Goal: Navigation & Orientation: Go to known website

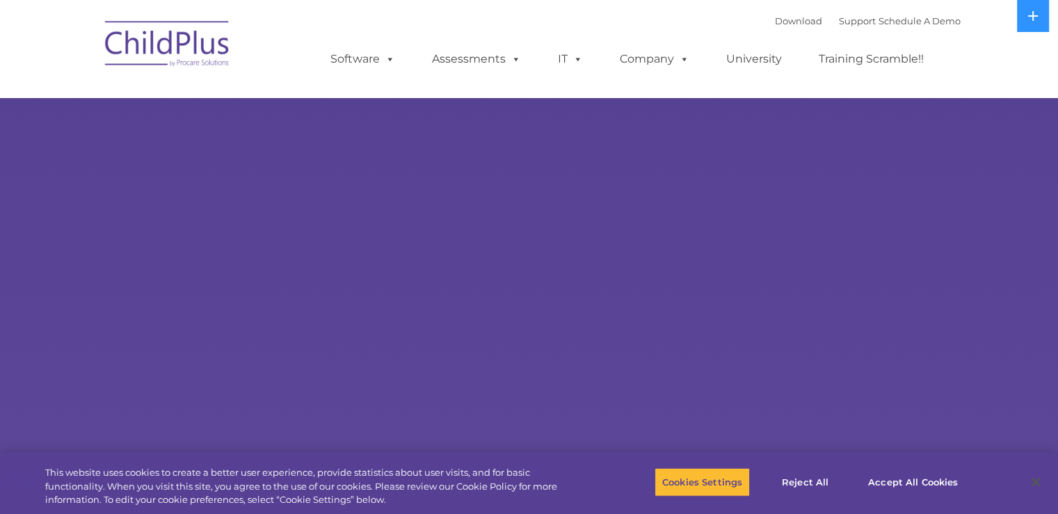
select select "MEDIUM"
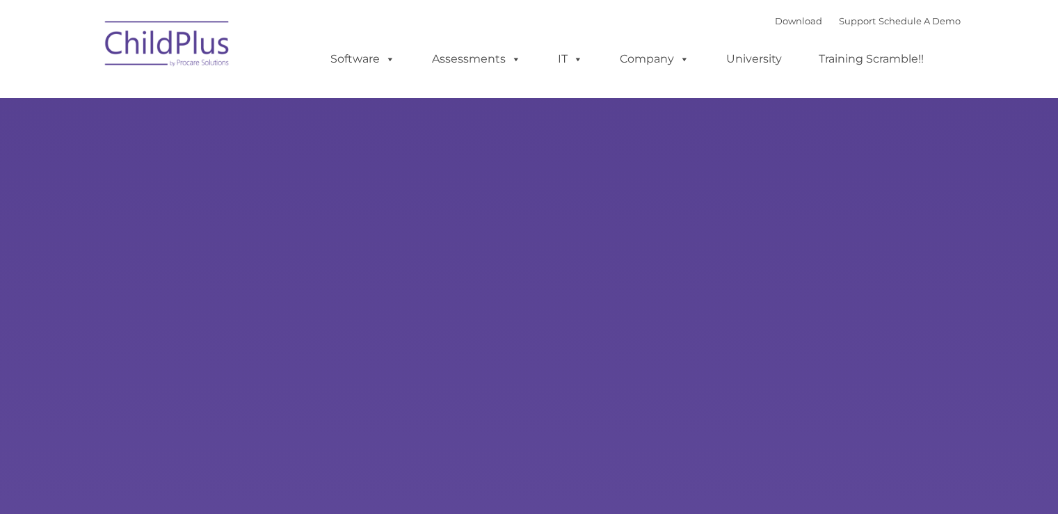
select select "MEDIUM"
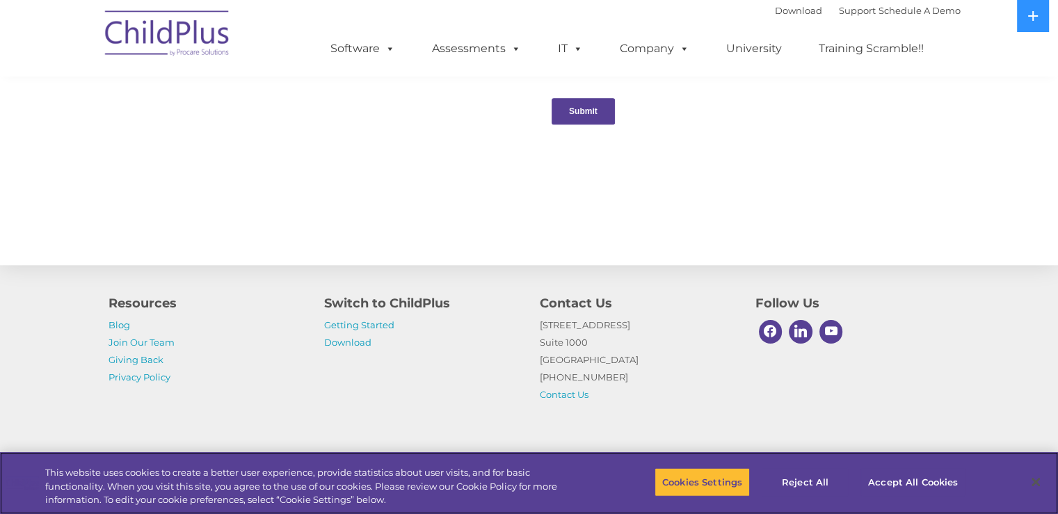
scroll to position [1521, 0]
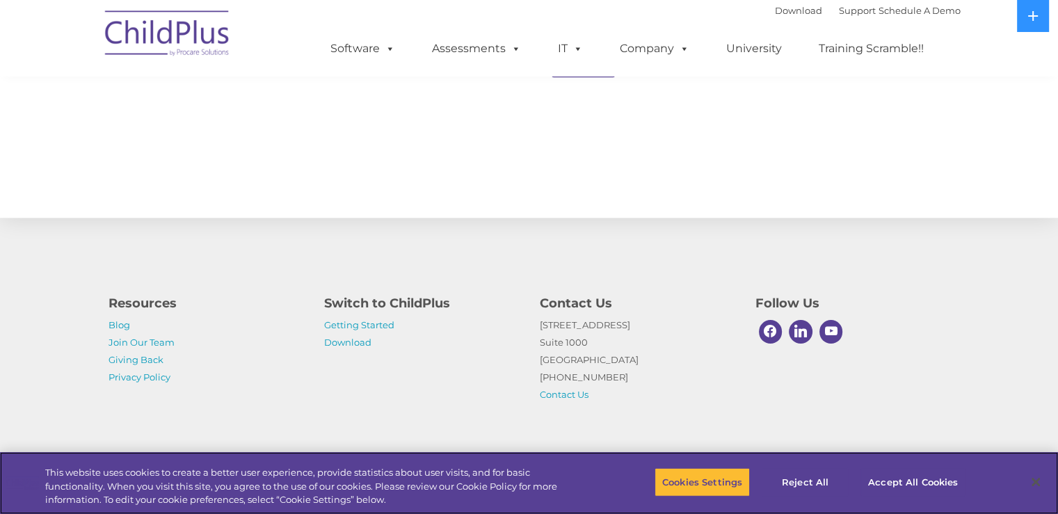
click at [929, 497] on div "Cookies Settings Reject All Accept All Cookies" at bounding box center [814, 482] width 320 height 49
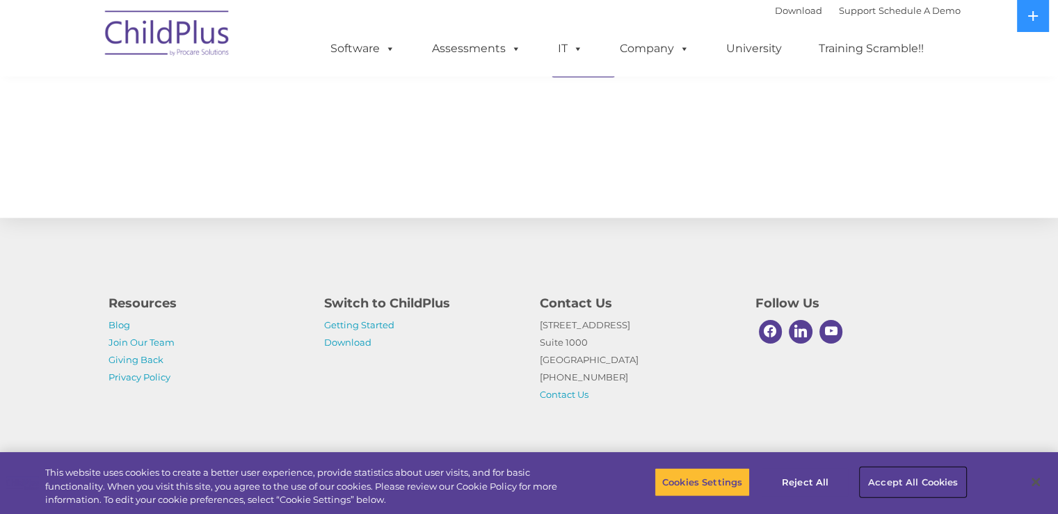
click at [937, 479] on button "Accept All Cookies" at bounding box center [912, 481] width 105 height 29
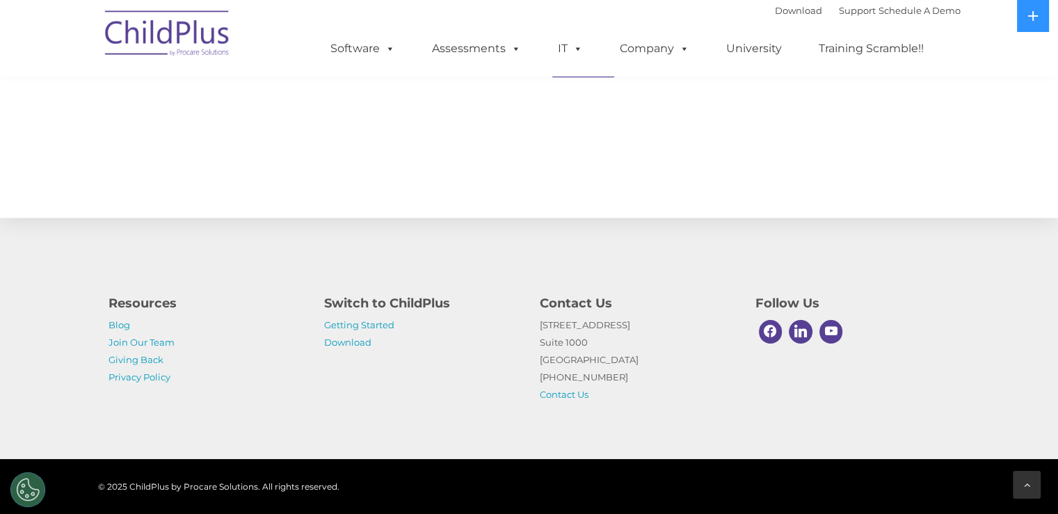
click at [1021, 487] on div at bounding box center [1027, 485] width 28 height 28
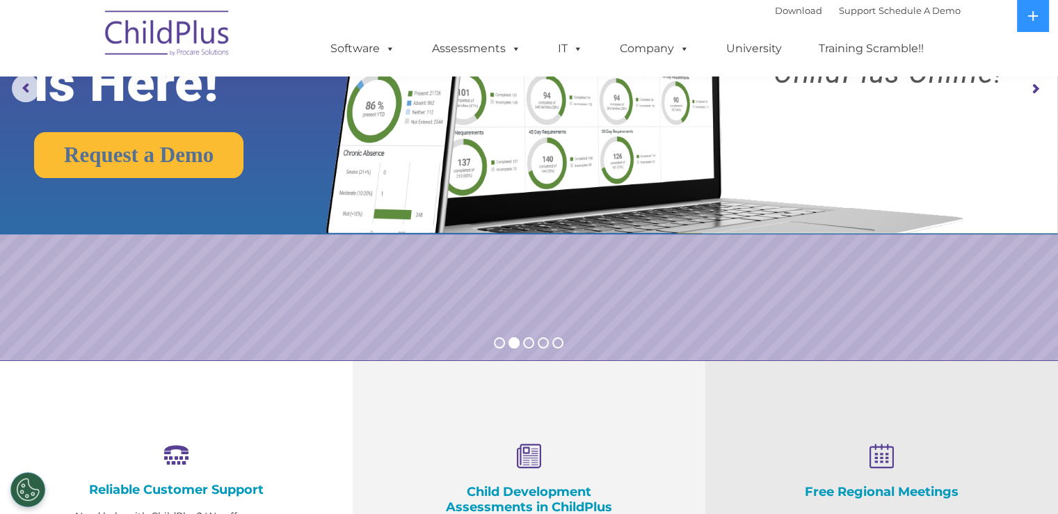
scroll to position [0, 0]
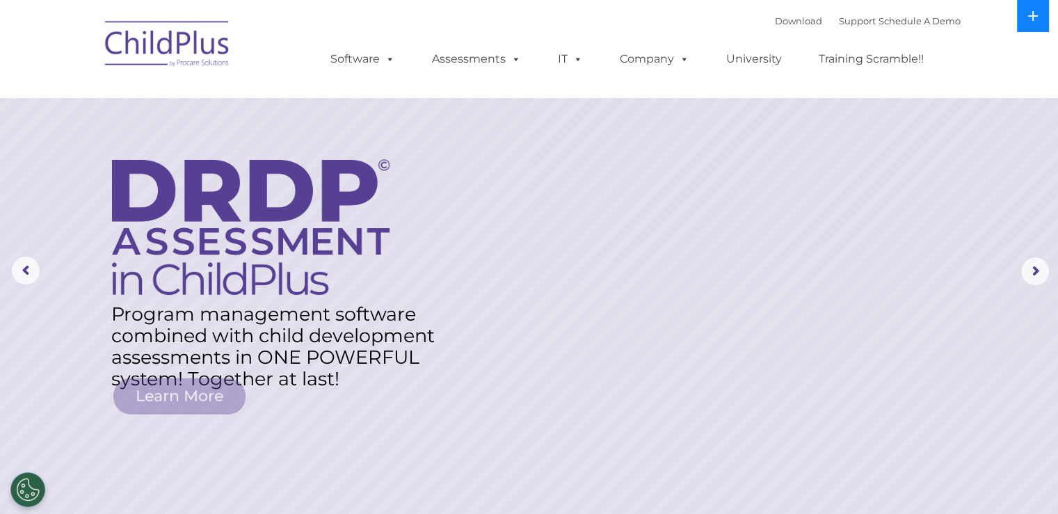
click at [1029, 18] on icon at bounding box center [1032, 15] width 11 height 11
